Goal: Navigation & Orientation: Find specific page/section

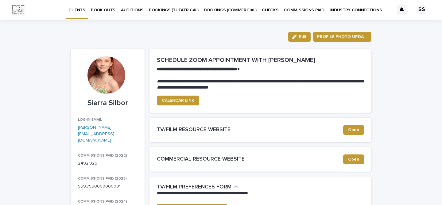
click at [102, 9] on p "BOOK OUTS" at bounding box center [103, 6] width 25 height 13
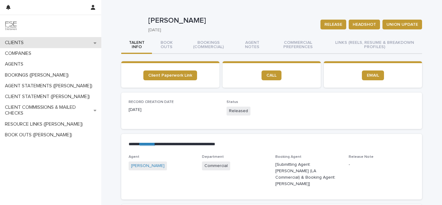
click at [21, 42] on p "CLIENTS" at bounding box center [15, 43] width 26 height 6
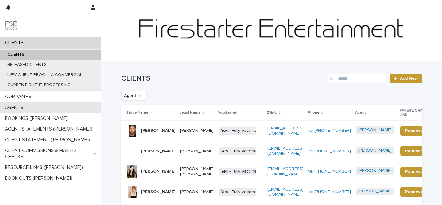
click at [34, 106] on div "AGENTS" at bounding box center [50, 108] width 101 height 11
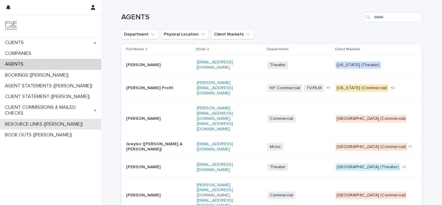
click at [34, 123] on p "RESOURCE LINKS ([PERSON_NAME])" at bounding box center [44, 125] width 85 height 6
